Goal: Complete application form

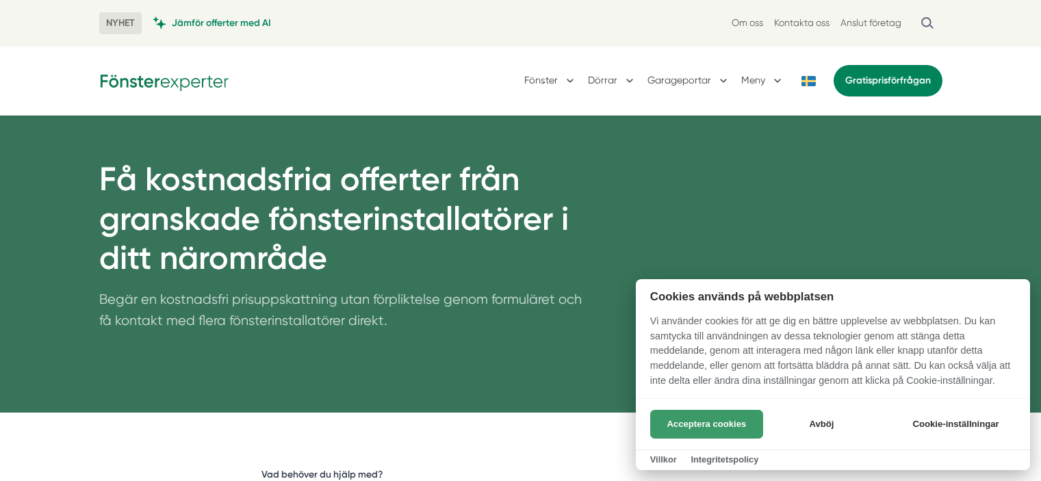
click at [689, 426] on button "Acceptera cookies" at bounding box center [706, 424] width 113 height 29
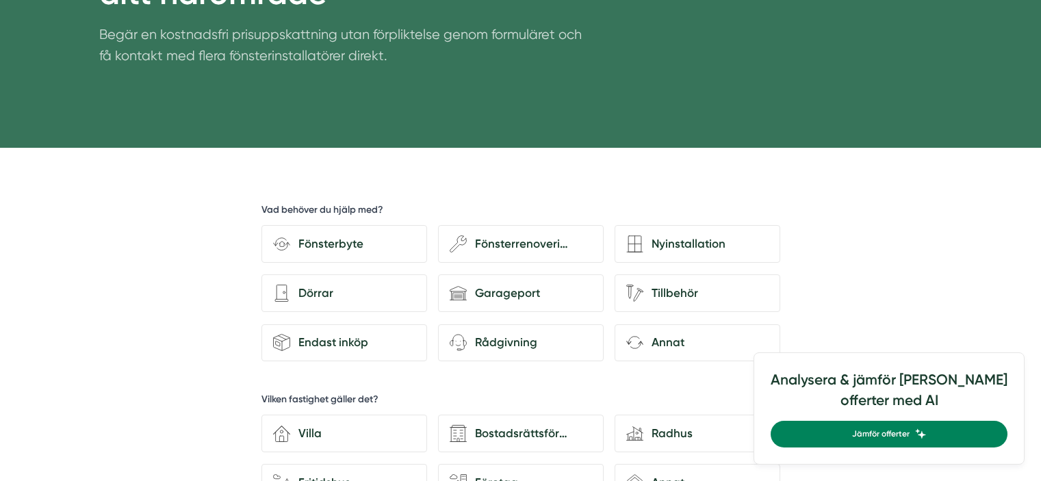
scroll to position [266, 0]
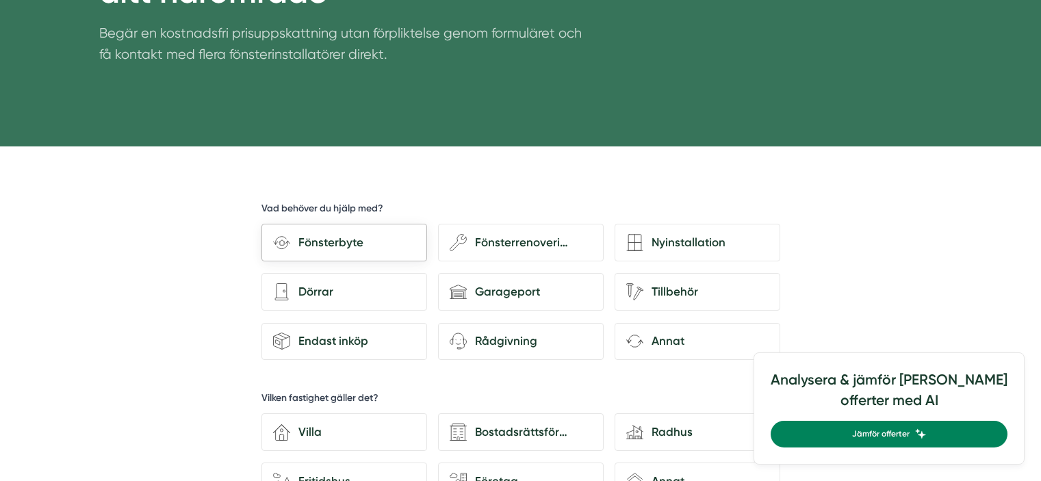
click at [389, 231] on div "Fönsterbyte" at bounding box center [344, 243] width 166 height 38
click at [0, 0] on input "Fönsterbyte" at bounding box center [0, 0] width 0 height 0
click at [371, 242] on div "Fönsterbyte" at bounding box center [352, 242] width 125 height 18
click at [0, 0] on input "Fönsterbyte" at bounding box center [0, 0] width 0 height 0
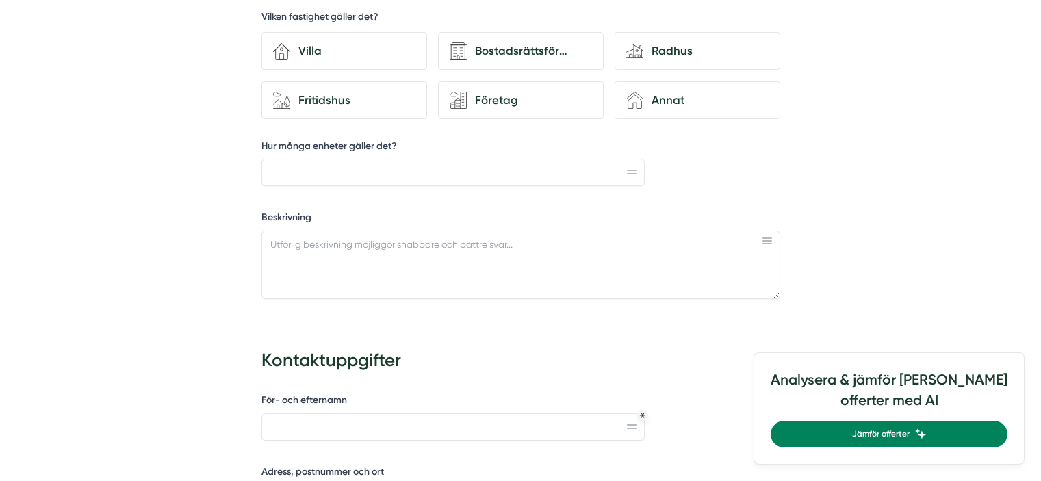
scroll to position [652, 0]
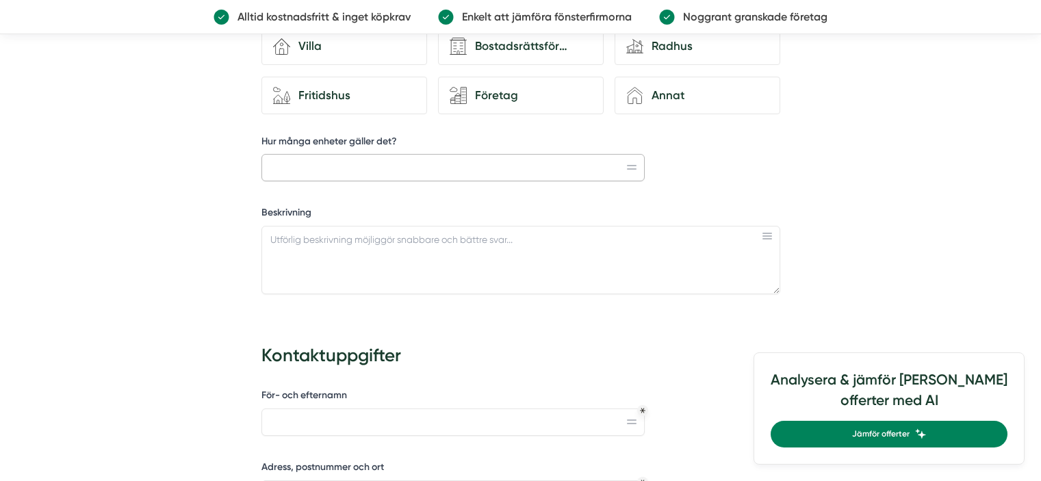
click at [350, 172] on input "Hur många enheter gäller det?" at bounding box center [453, 167] width 384 height 27
type input "4"
click at [349, 244] on textarea "Beskrivning" at bounding box center [520, 260] width 519 height 68
click at [374, 242] on textarea "byte av 2st, 10x13" at bounding box center [520, 260] width 519 height 68
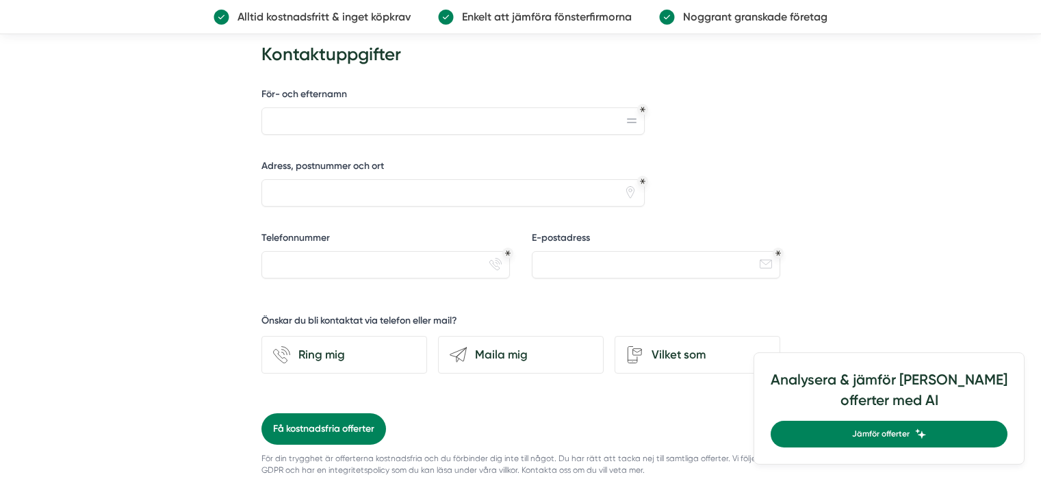
scroll to position [987, 0]
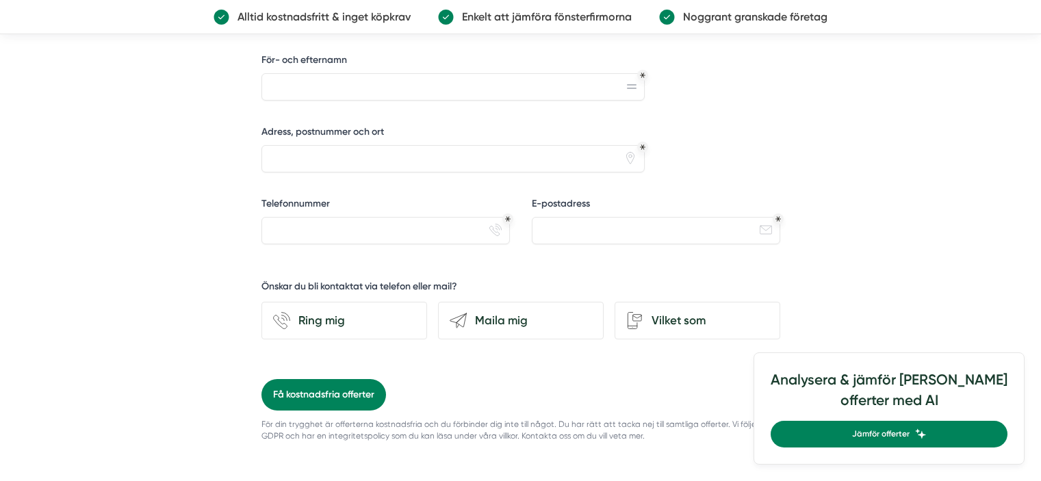
type textarea "byte av 2st, 10x13 fönster samt 2st 10x21 altandörar bägge trä/alu"
click at [397, 87] on input "För- och efternamn" at bounding box center [453, 86] width 384 height 27
type input "[PERSON_NAME]"
type input "[STREET_ADDRESS]"
type input "0734217345"
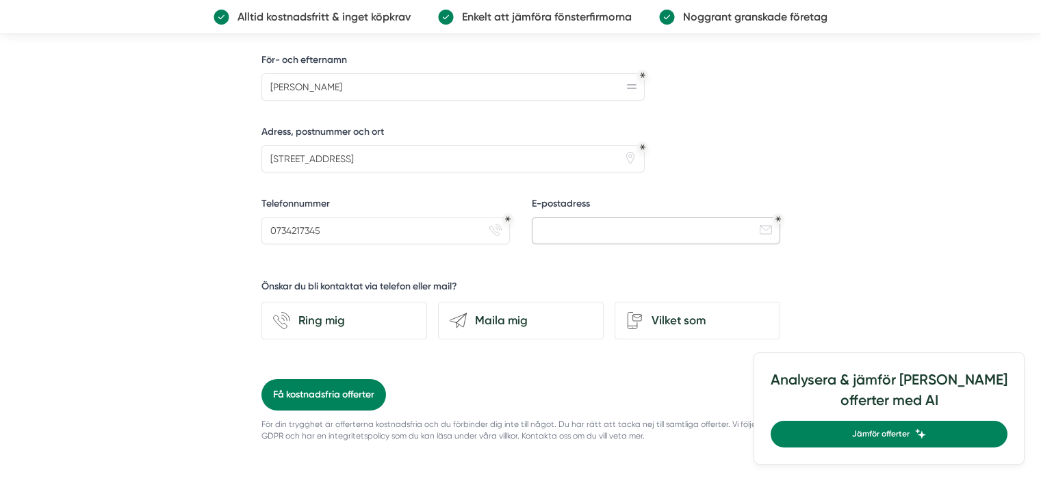
type input "[EMAIL_ADDRESS][DOMAIN_NAME]"
click at [684, 322] on div "Vilket som" at bounding box center [705, 320] width 125 height 18
click at [0, 0] on input "Vilket som" at bounding box center [0, 0] width 0 height 0
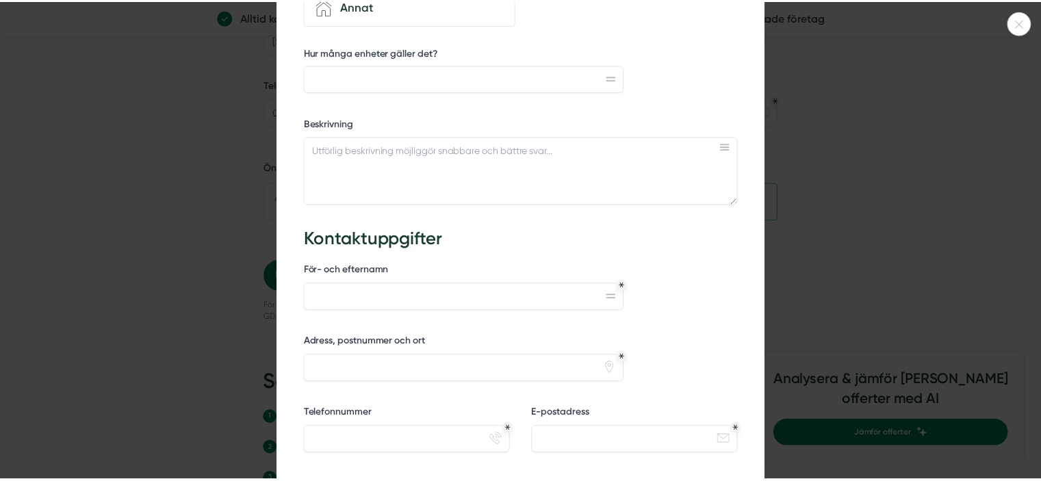
scroll to position [466, 0]
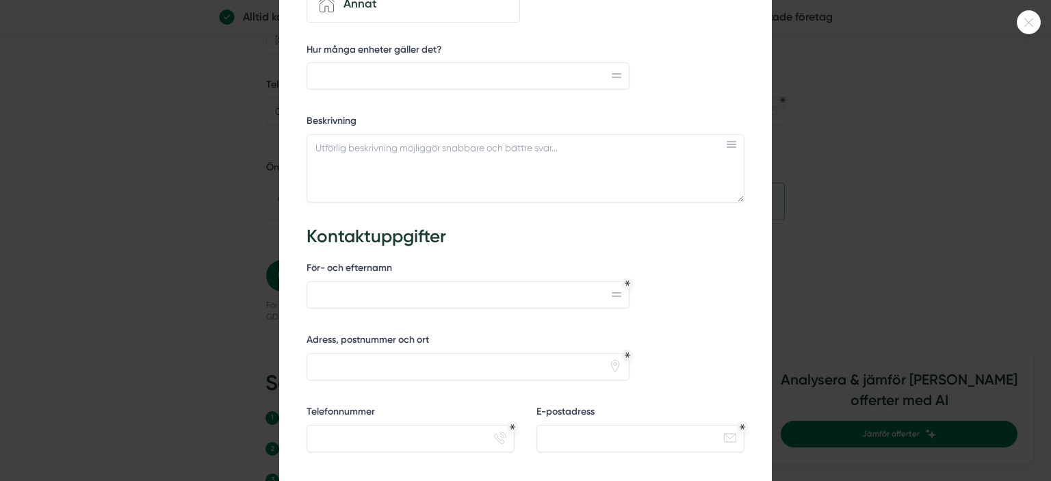
click at [1022, 23] on icon at bounding box center [1029, 22] width 23 height 8
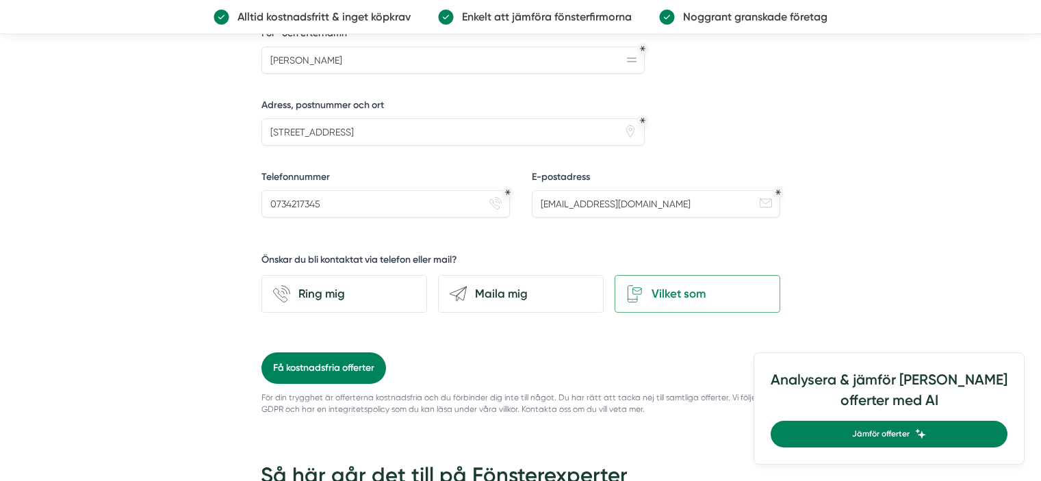
scroll to position [1011, 0]
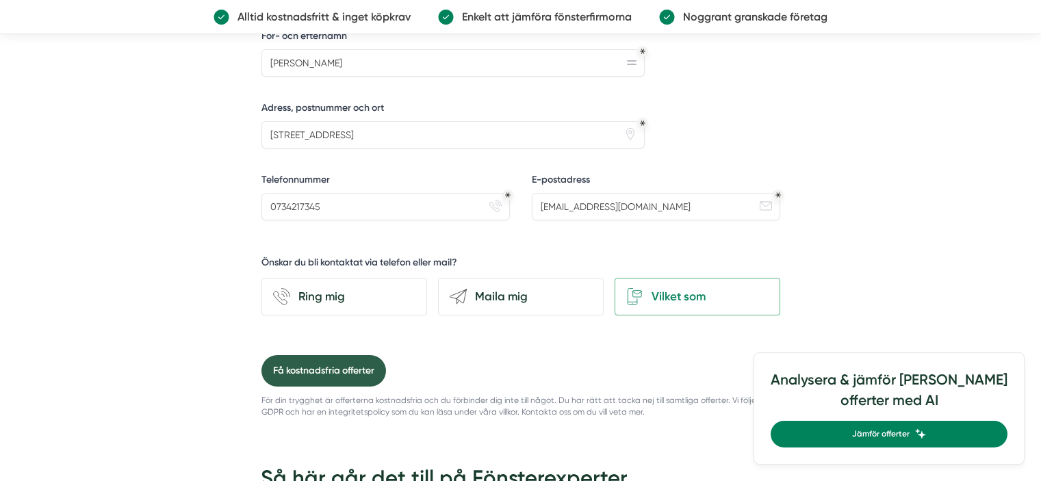
click at [323, 370] on button "Få kostnadsfria offerter" at bounding box center [323, 370] width 125 height 31
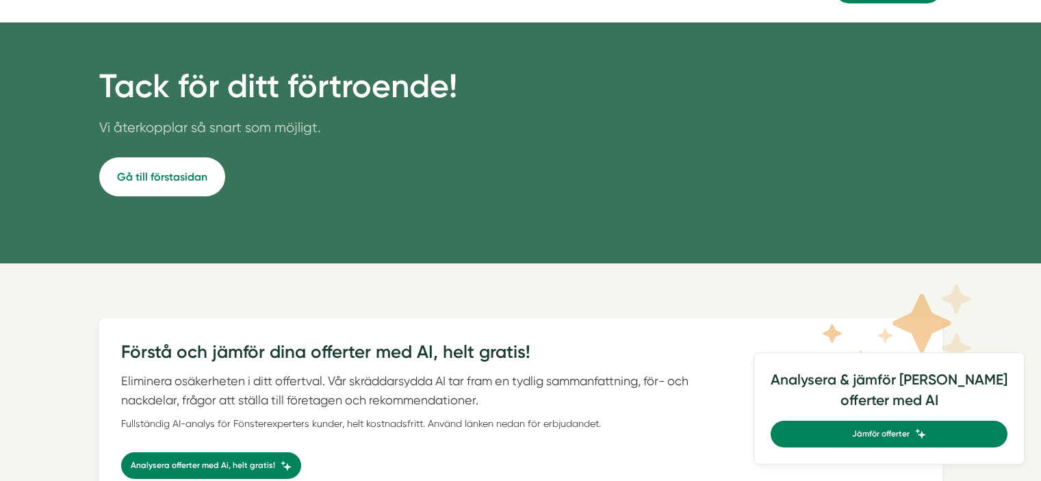
scroll to position [95, 0]
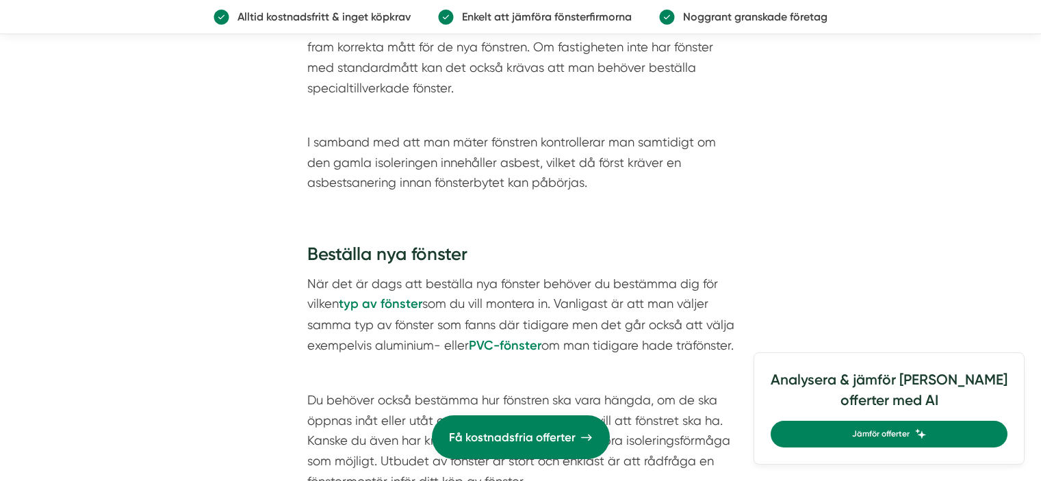
scroll to position [1820, 0]
